Goal: Transaction & Acquisition: Purchase product/service

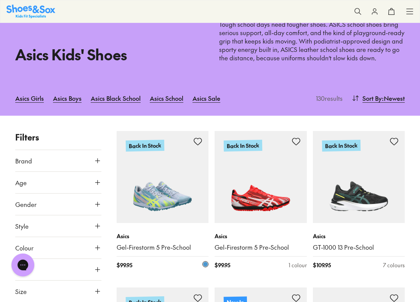
scroll to position [153, 0]
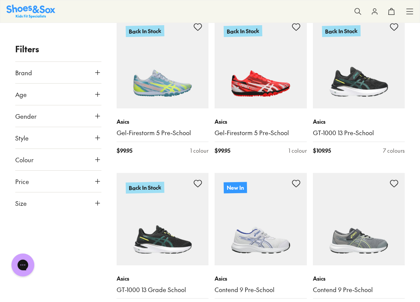
click at [63, 98] on button "Age" at bounding box center [58, 94] width 86 height 21
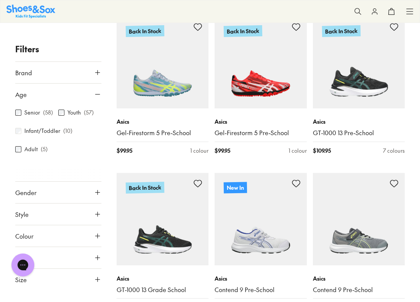
scroll to position [77, 0]
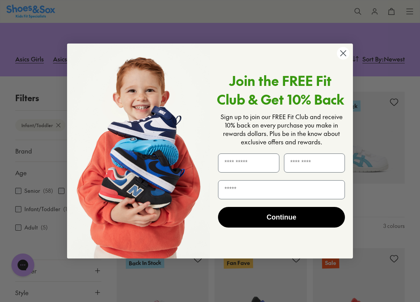
click at [341, 52] on circle "Close dialog" at bounding box center [343, 53] width 13 height 13
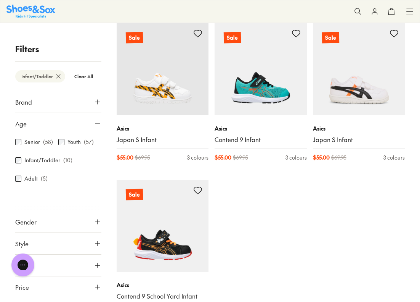
scroll to position [535, 0]
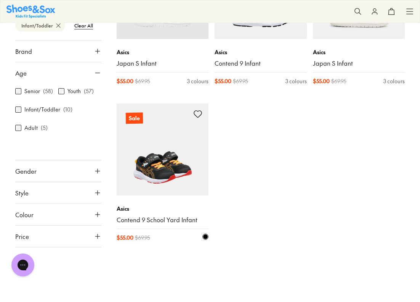
click at [163, 178] on img at bounding box center [163, 149] width 92 height 92
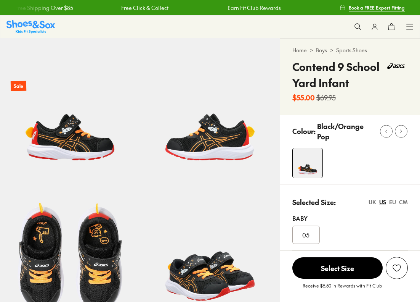
click at [392, 202] on div "EU" at bounding box center [392, 202] width 7 height 8
select select "*"
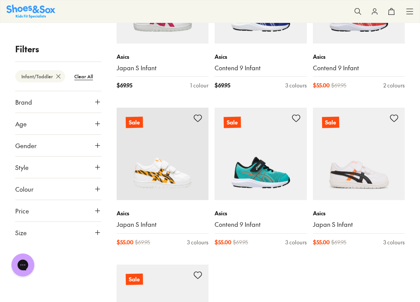
click at [89, 228] on button "Size" at bounding box center [58, 232] width 86 height 21
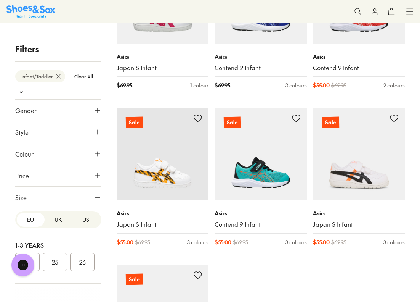
scroll to position [451, 0]
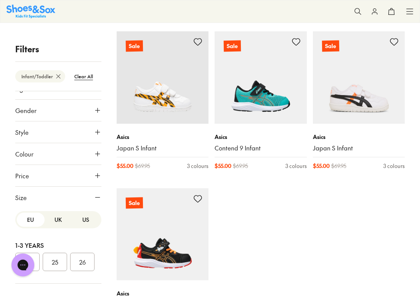
click at [79, 262] on button "26" at bounding box center [82, 262] width 24 height 18
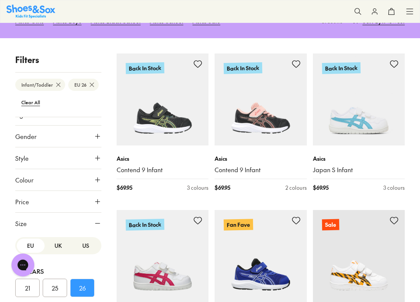
click at [56, 286] on button "25" at bounding box center [55, 287] width 24 height 18
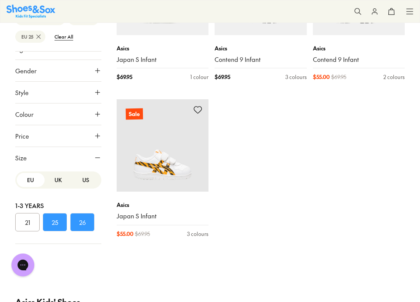
scroll to position [230, 0]
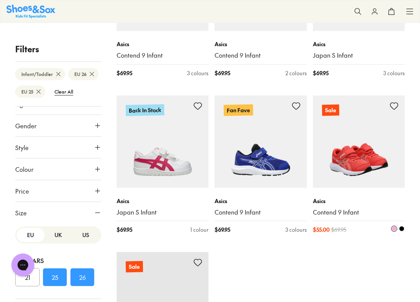
click at [340, 169] on img at bounding box center [359, 141] width 92 height 92
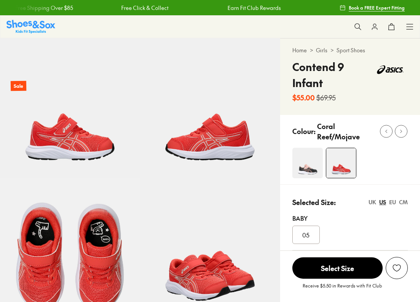
click at [394, 184] on div "Colour: Coral Reef/Mojave" at bounding box center [350, 149] width 140 height 69
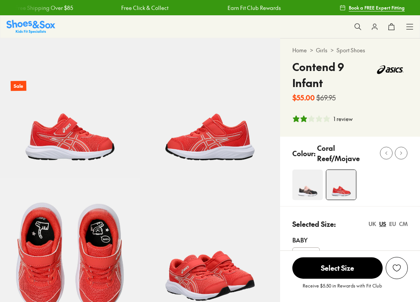
select select "*"
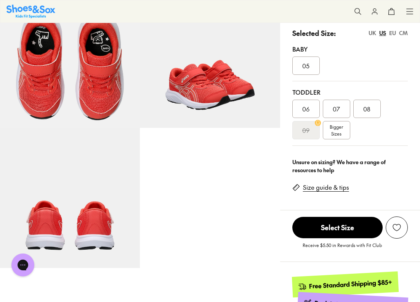
scroll to position [114, 0]
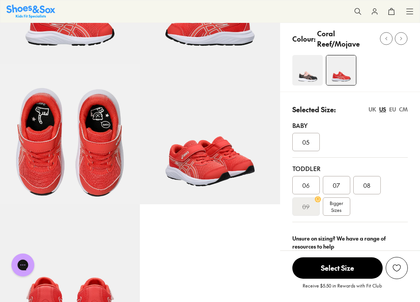
click at [393, 109] on div "EU" at bounding box center [392, 109] width 7 height 8
click at [341, 207] on span "Bigger Sizes" at bounding box center [336, 207] width 13 height 14
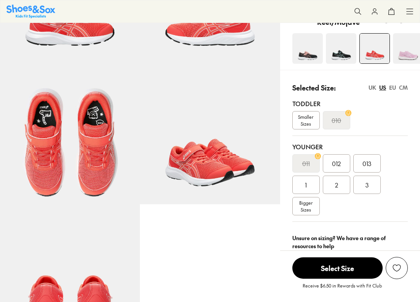
select select "*"
click at [394, 86] on div "EU" at bounding box center [392, 88] width 7 height 8
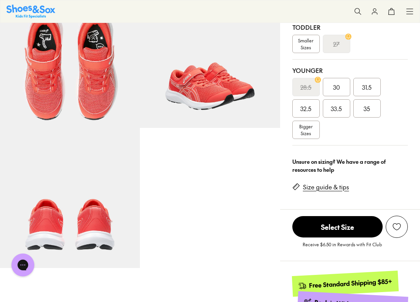
scroll to position [114, 0]
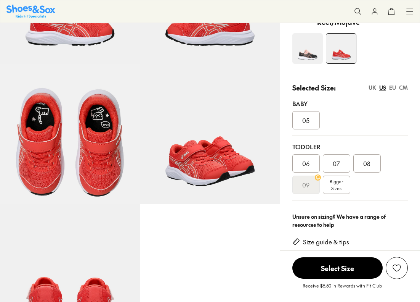
select select "*"
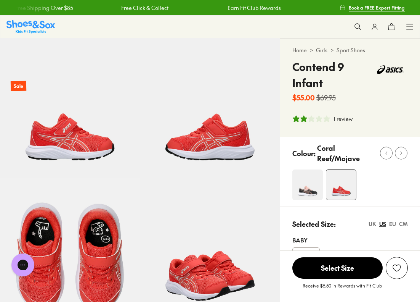
click at [344, 119] on div "1 review" at bounding box center [343, 119] width 19 height 8
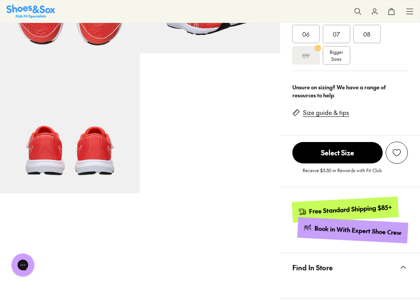
scroll to position [456, 0]
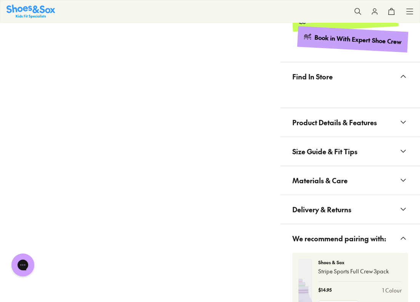
click at [336, 152] on span "Size Guide & Fit Tips" at bounding box center [325, 151] width 65 height 23
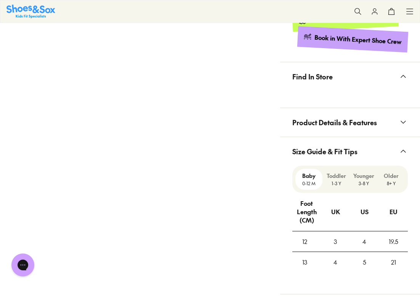
click at [343, 176] on p "Toddler" at bounding box center [336, 176] width 21 height 8
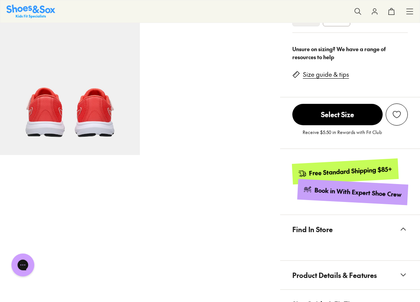
scroll to position [189, 0]
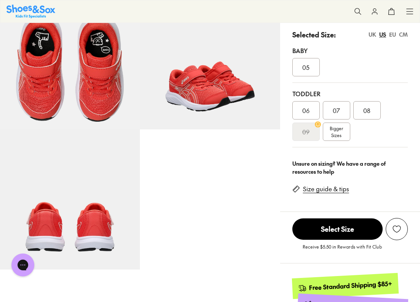
click at [393, 35] on div "EU" at bounding box center [392, 35] width 7 height 8
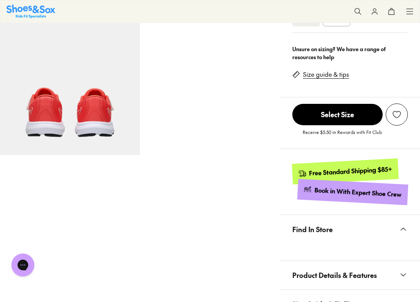
scroll to position [151, 0]
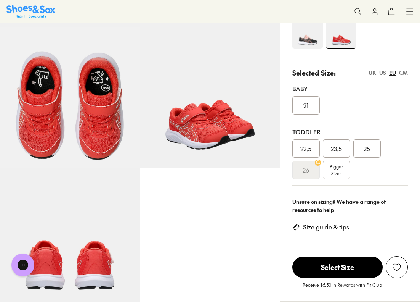
click at [367, 145] on span "25" at bounding box center [367, 148] width 6 height 9
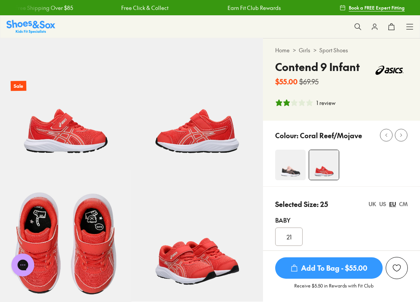
click at [298, 171] on img at bounding box center [290, 165] width 31 height 31
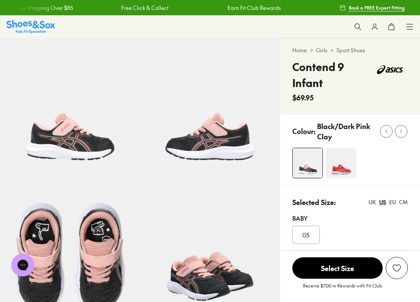
select select "*"
click at [32, 27] on img at bounding box center [30, 26] width 49 height 13
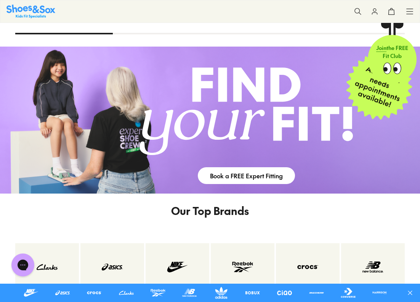
scroll to position [1030, 0]
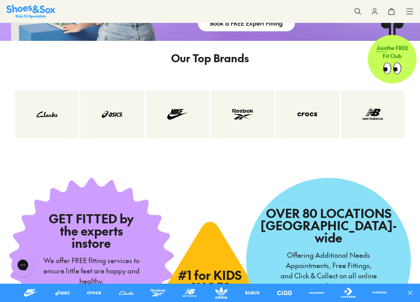
click at [121, 115] on img at bounding box center [112, 114] width 33 height 17
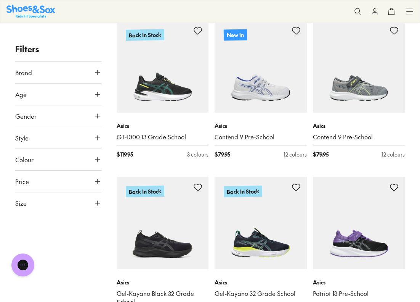
scroll to position [76, 0]
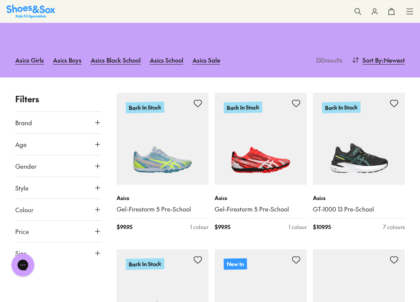
click at [95, 144] on use at bounding box center [97, 144] width 5 height 5
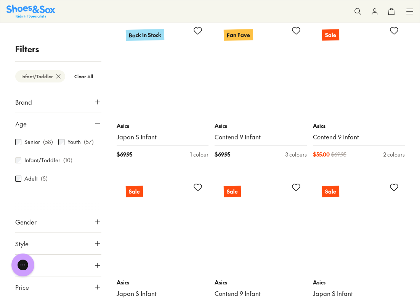
scroll to position [458, 0]
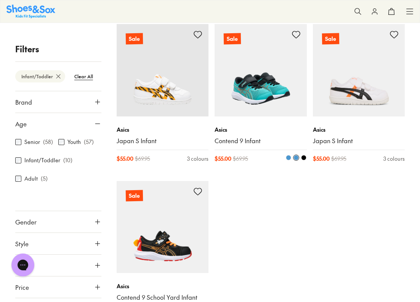
click at [253, 95] on img at bounding box center [261, 70] width 92 height 92
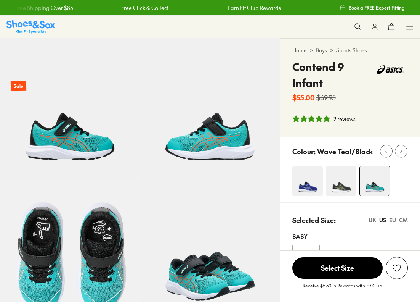
select select "*"
click at [391, 219] on div "EU" at bounding box center [392, 220] width 7 height 8
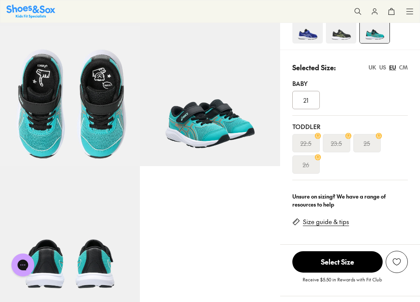
scroll to position [38, 0]
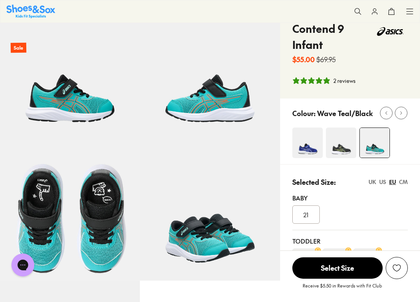
click at [314, 145] on img at bounding box center [308, 142] width 31 height 31
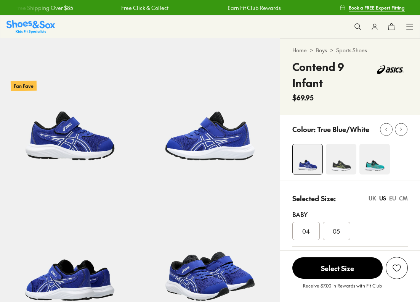
click at [392, 200] on div "EU" at bounding box center [392, 198] width 7 height 8
select select "*"
click at [338, 163] on img at bounding box center [341, 159] width 31 height 31
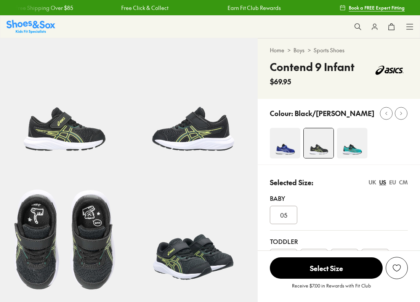
select select "*"
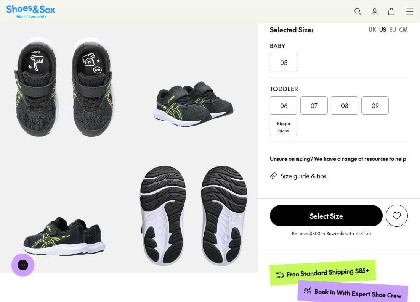
click at [390, 34] on div "EU" at bounding box center [392, 30] width 7 height 8
click at [348, 110] on span "25" at bounding box center [345, 105] width 6 height 9
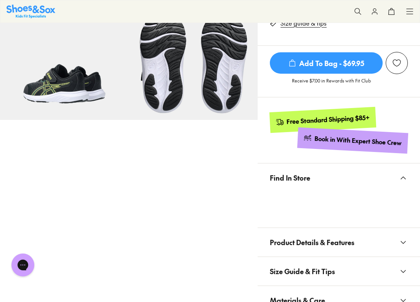
scroll to position [114, 0]
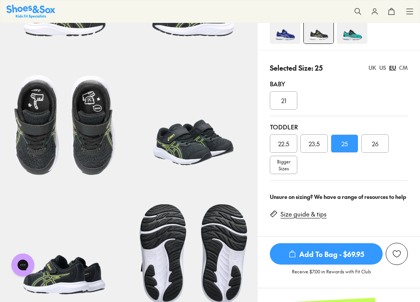
click at [355, 31] on img at bounding box center [352, 28] width 31 height 31
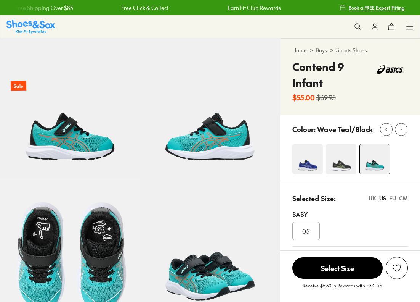
scroll to position [114, 0]
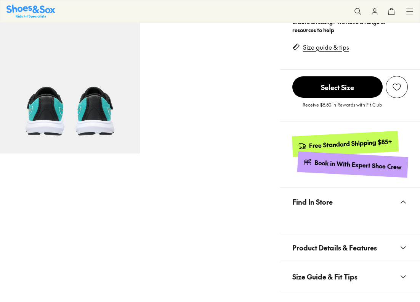
select select "*"
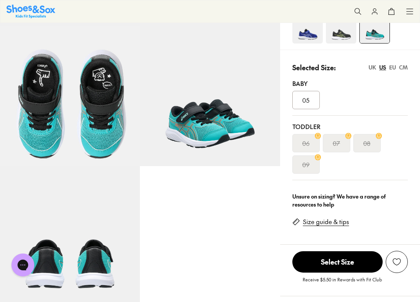
scroll to position [0, 0]
click at [307, 99] on span "05" at bounding box center [306, 99] width 7 height 9
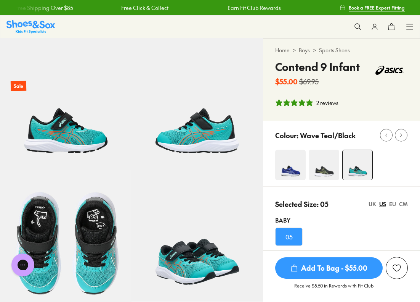
click at [299, 167] on img at bounding box center [290, 165] width 31 height 31
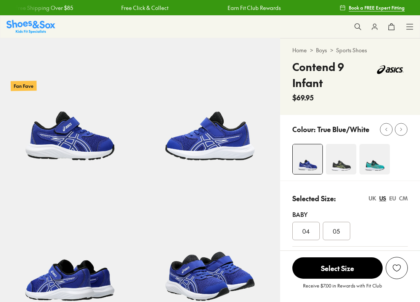
select select "*"
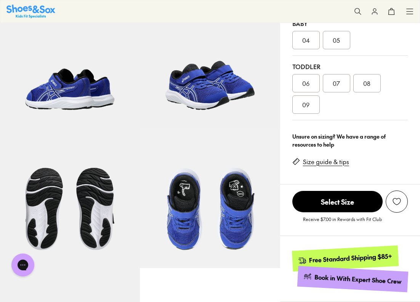
scroll to position [114, 0]
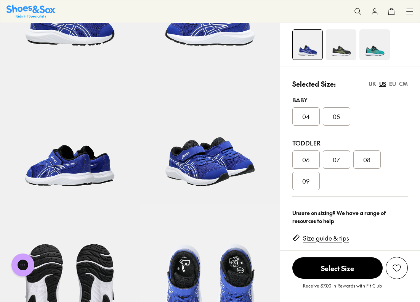
click at [305, 178] on span "09" at bounding box center [306, 180] width 7 height 9
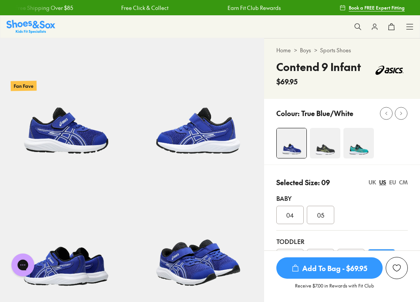
click at [21, 19] on div "Shop All Shop All Shop All New Arrivals Up to 40% Off Sale Online Only Best Sel…" at bounding box center [210, 26] width 420 height 23
click at [309, 49] on link "Boys" at bounding box center [305, 50] width 11 height 8
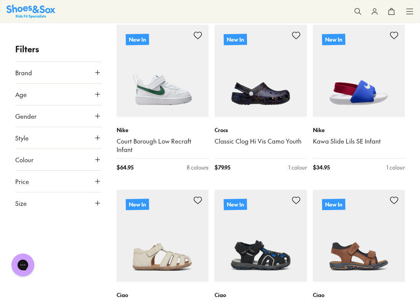
click at [45, 90] on button "Age" at bounding box center [58, 94] width 86 height 21
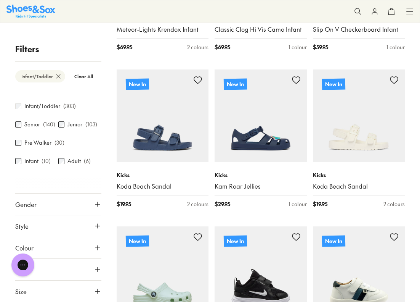
scroll to position [544, 0]
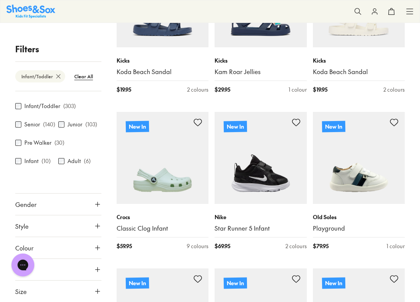
click at [73, 290] on button "Size" at bounding box center [58, 290] width 86 height 21
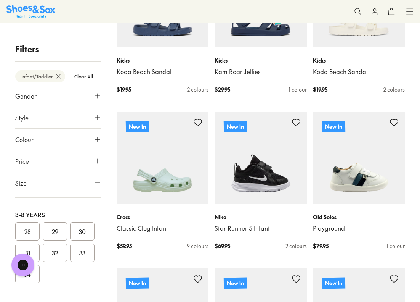
scroll to position [76, 0]
click at [43, 278] on button "25" at bounding box center [55, 269] width 24 height 18
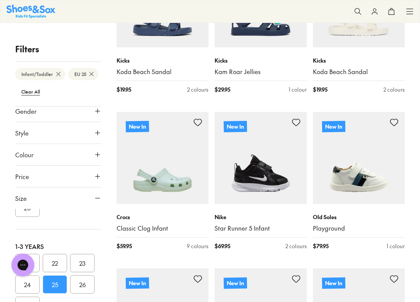
scroll to position [86, 0]
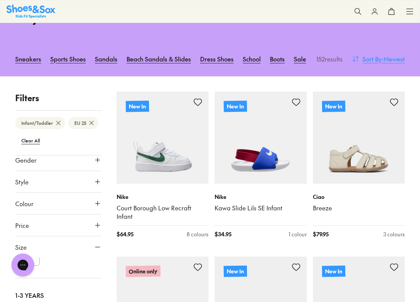
click at [387, 56] on span ": Newest" at bounding box center [393, 58] width 23 height 9
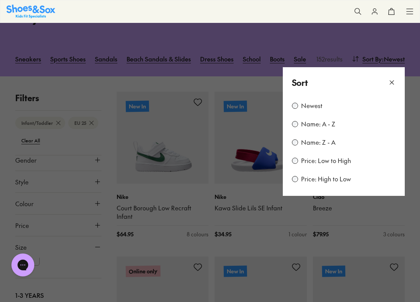
click at [315, 158] on label "Price: Low to High" at bounding box center [326, 160] width 50 height 8
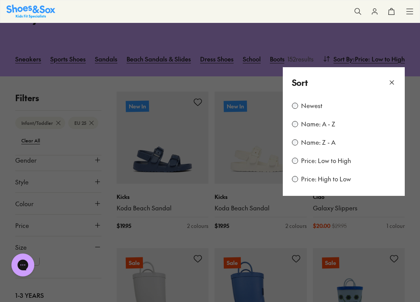
click at [393, 85] on icon at bounding box center [392, 83] width 8 height 8
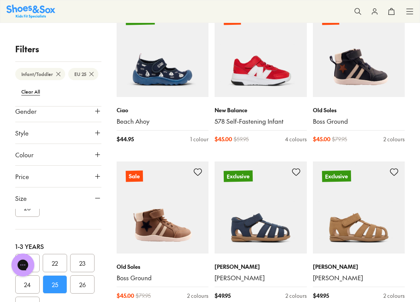
scroll to position [1421, 0]
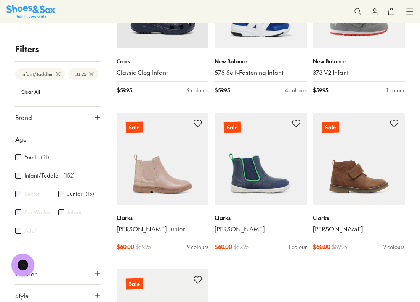
click at [47, 121] on button "Brand" at bounding box center [58, 116] width 86 height 21
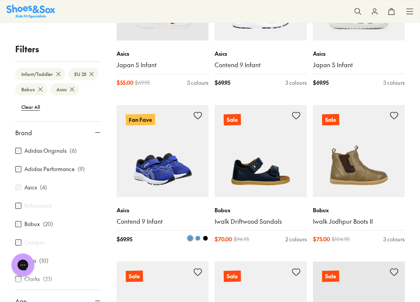
scroll to position [153, 0]
